Goal: Transaction & Acquisition: Purchase product/service

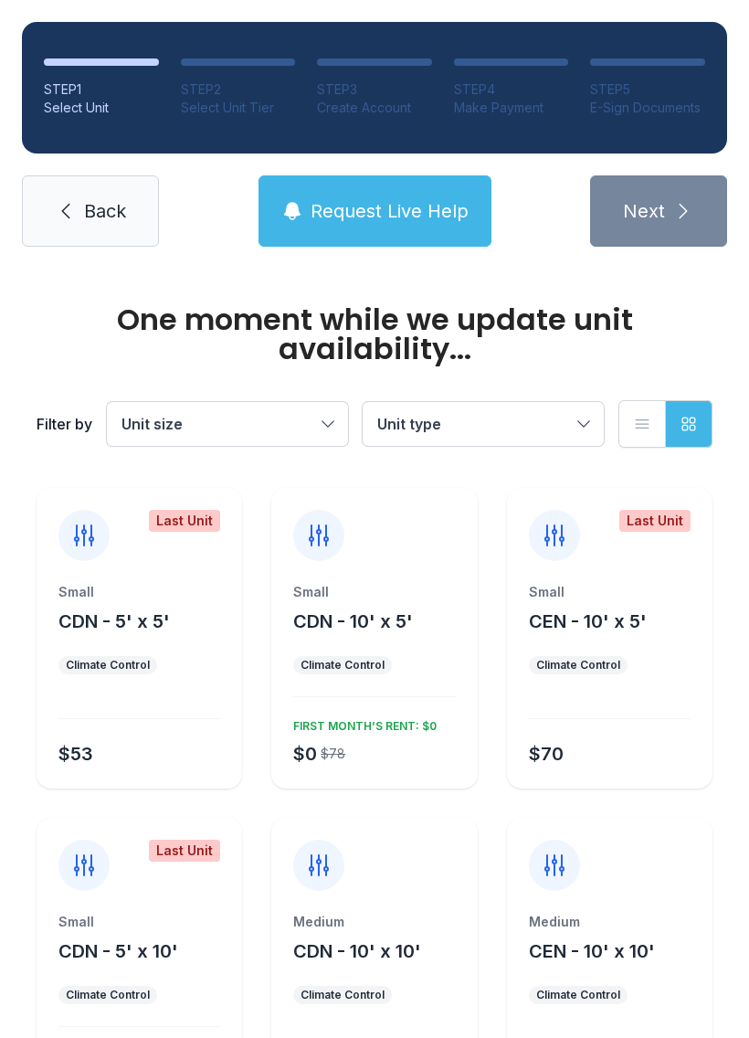
click at [341, 410] on button "Unit size" at bounding box center [227, 424] width 241 height 44
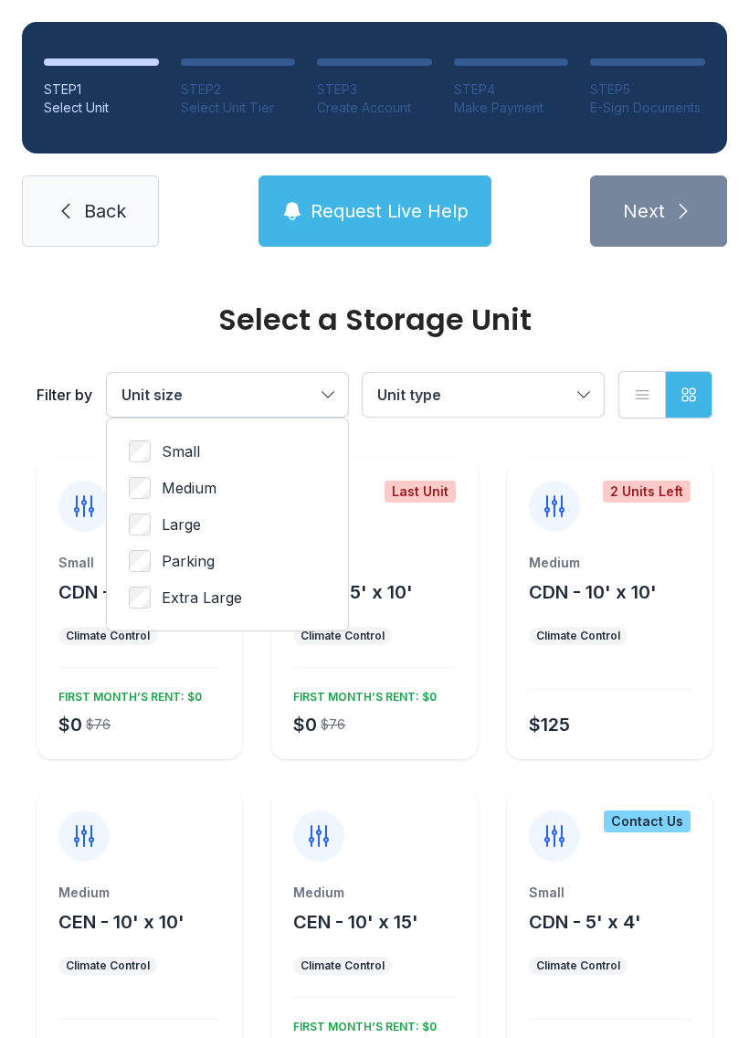
click at [148, 428] on div "Small Medium Large Parking Extra Large" at bounding box center [227, 525] width 241 height 212
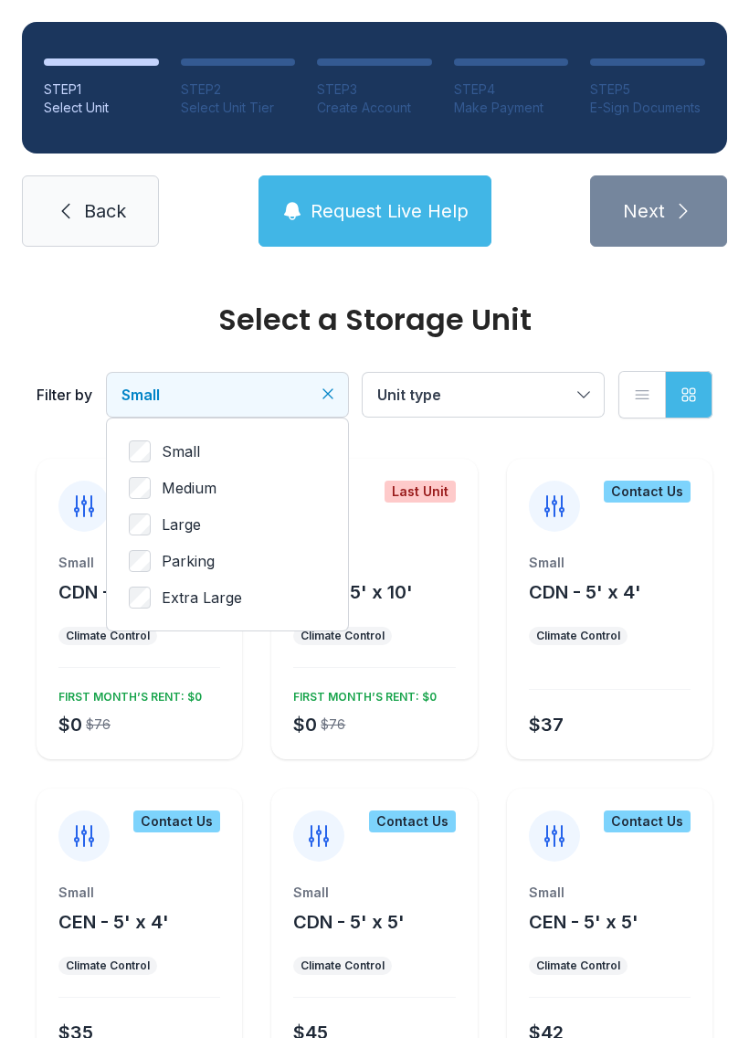
click at [584, 394] on button "Unit type" at bounding box center [483, 395] width 241 height 44
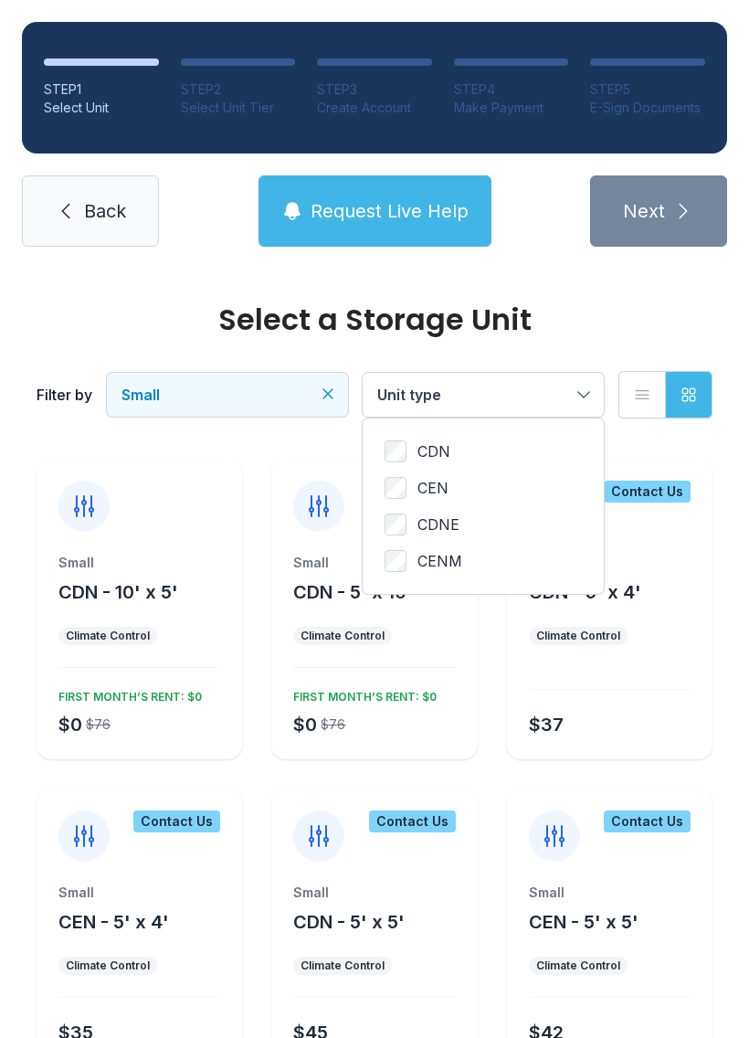
click at [585, 388] on button "Unit type" at bounding box center [483, 395] width 241 height 44
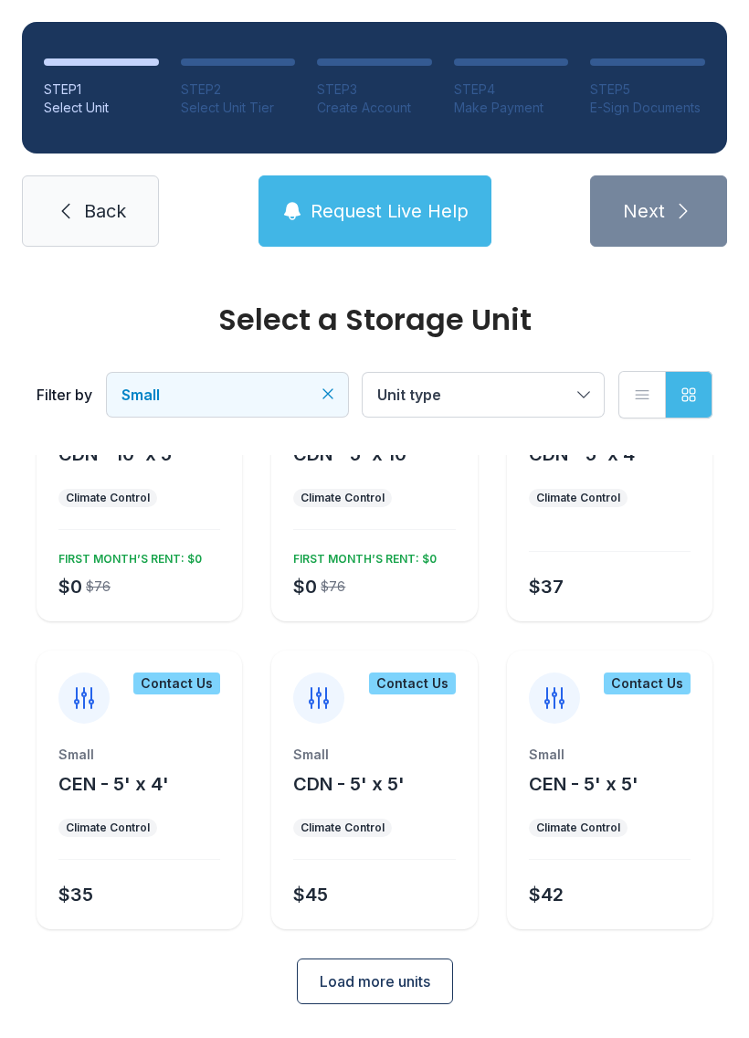
scroll to position [137, 0]
click at [590, 387] on button "Unit type" at bounding box center [483, 395] width 241 height 44
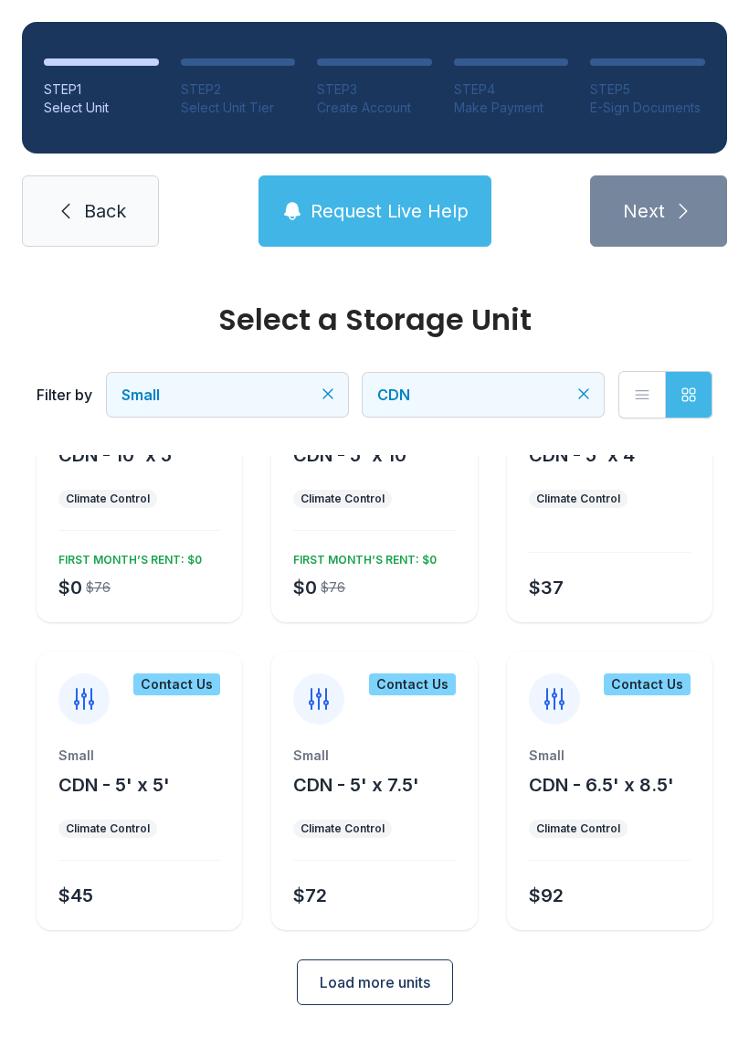
click at [204, 788] on div "Small CDN - 5' x 5'" at bounding box center [139, 772] width 162 height 51
click at [177, 768] on div "Small CDN - 5' x 5'" at bounding box center [139, 772] width 162 height 51
click at [195, 759] on div "Small" at bounding box center [139, 756] width 162 height 18
click at [80, 664] on div "Contact Us" at bounding box center [140, 688] width 206 height 73
click at [178, 861] on div "Small CDN - 5' x 5' Climate Control $45" at bounding box center [140, 839] width 206 height 184
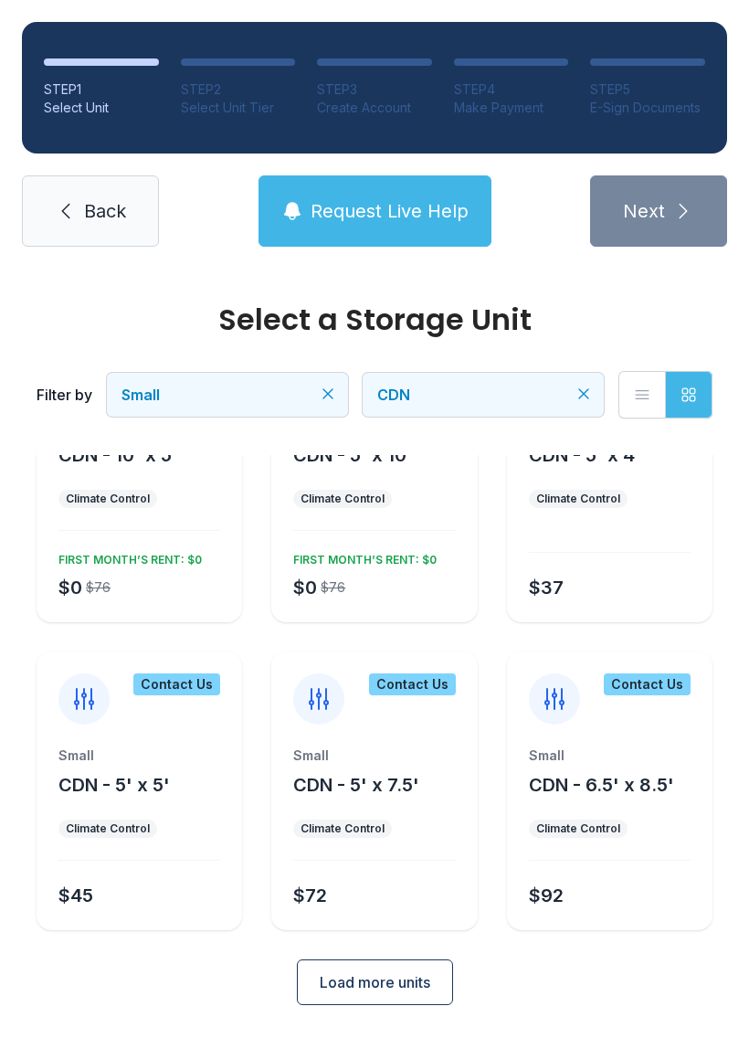
click at [121, 883] on div "$45" at bounding box center [135, 892] width 169 height 33
click at [240, 84] on div "STEP 2" at bounding box center [238, 89] width 115 height 18
click at [437, 186] on button "Request Live Help" at bounding box center [375, 210] width 233 height 71
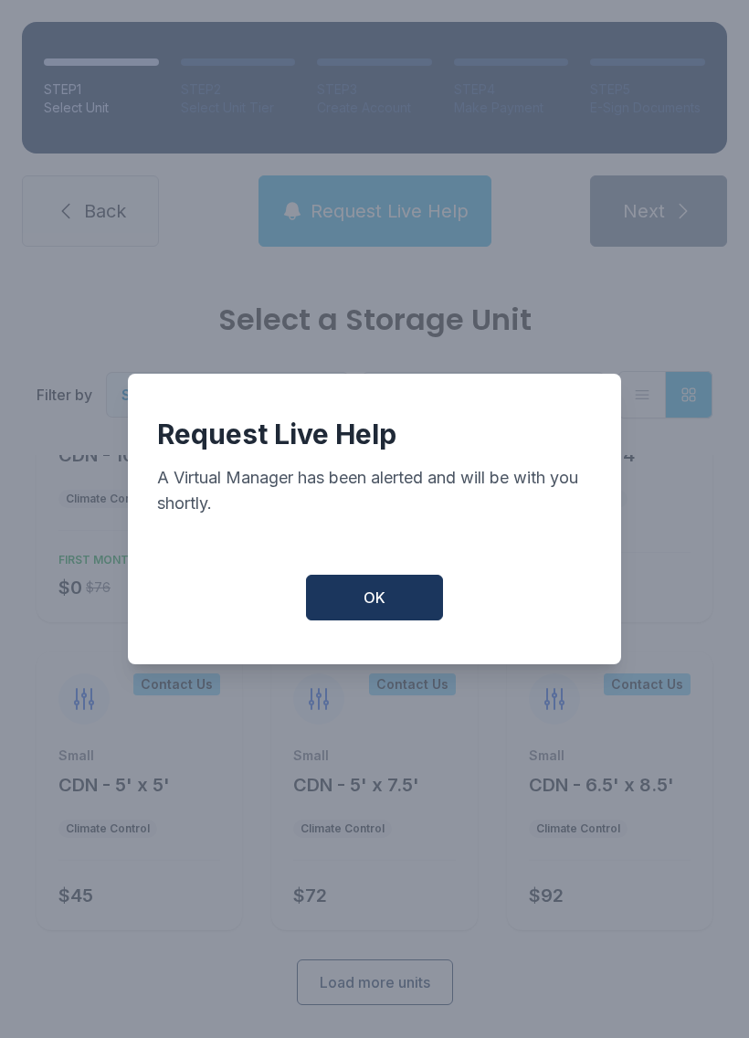
click at [412, 608] on button "OK" at bounding box center [374, 598] width 137 height 46
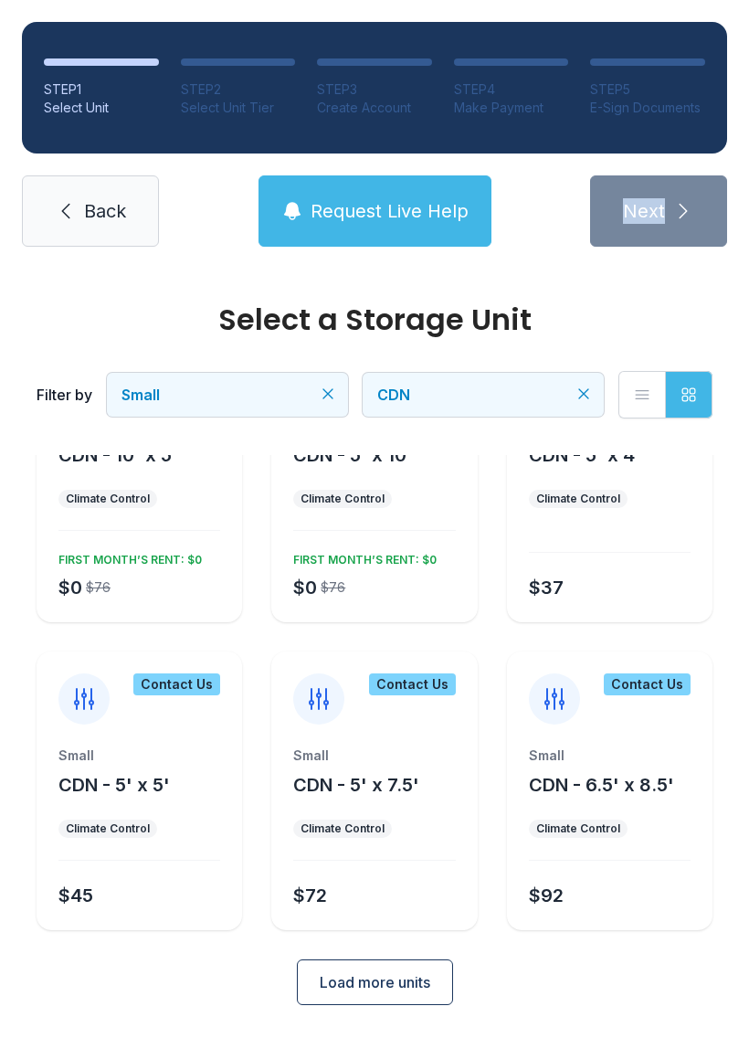
click at [701, 300] on div "Select a Storage Unit Filter by Small CDN List view Grid view" at bounding box center [375, 362] width 684 height 186
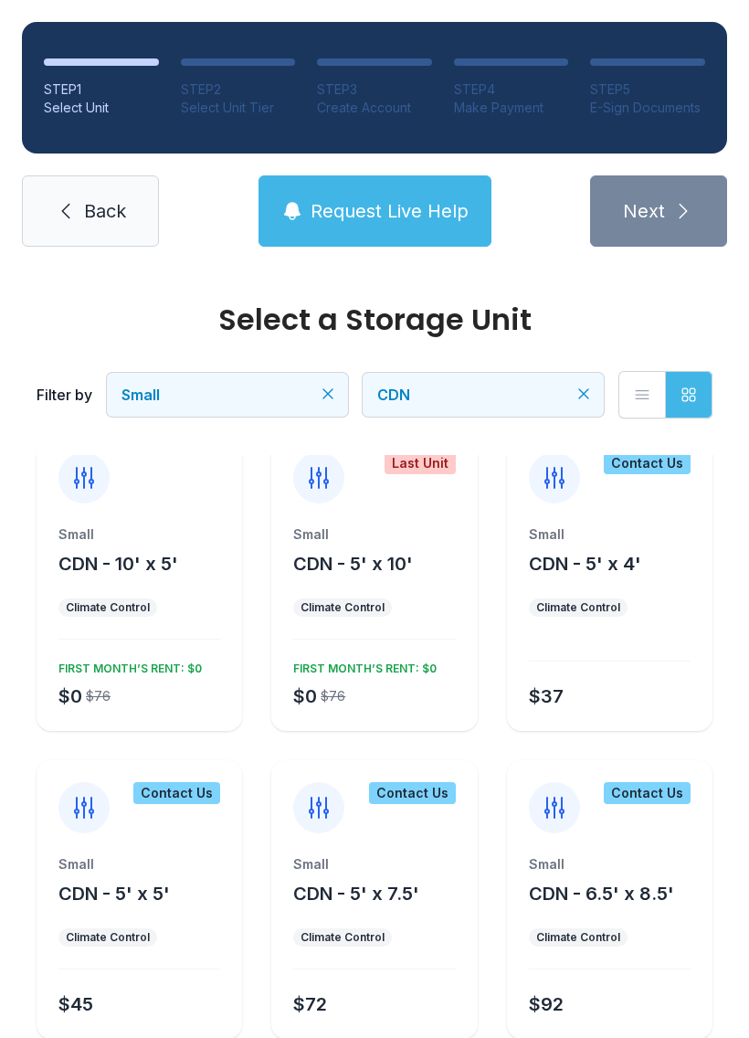
scroll to position [25, 0]
